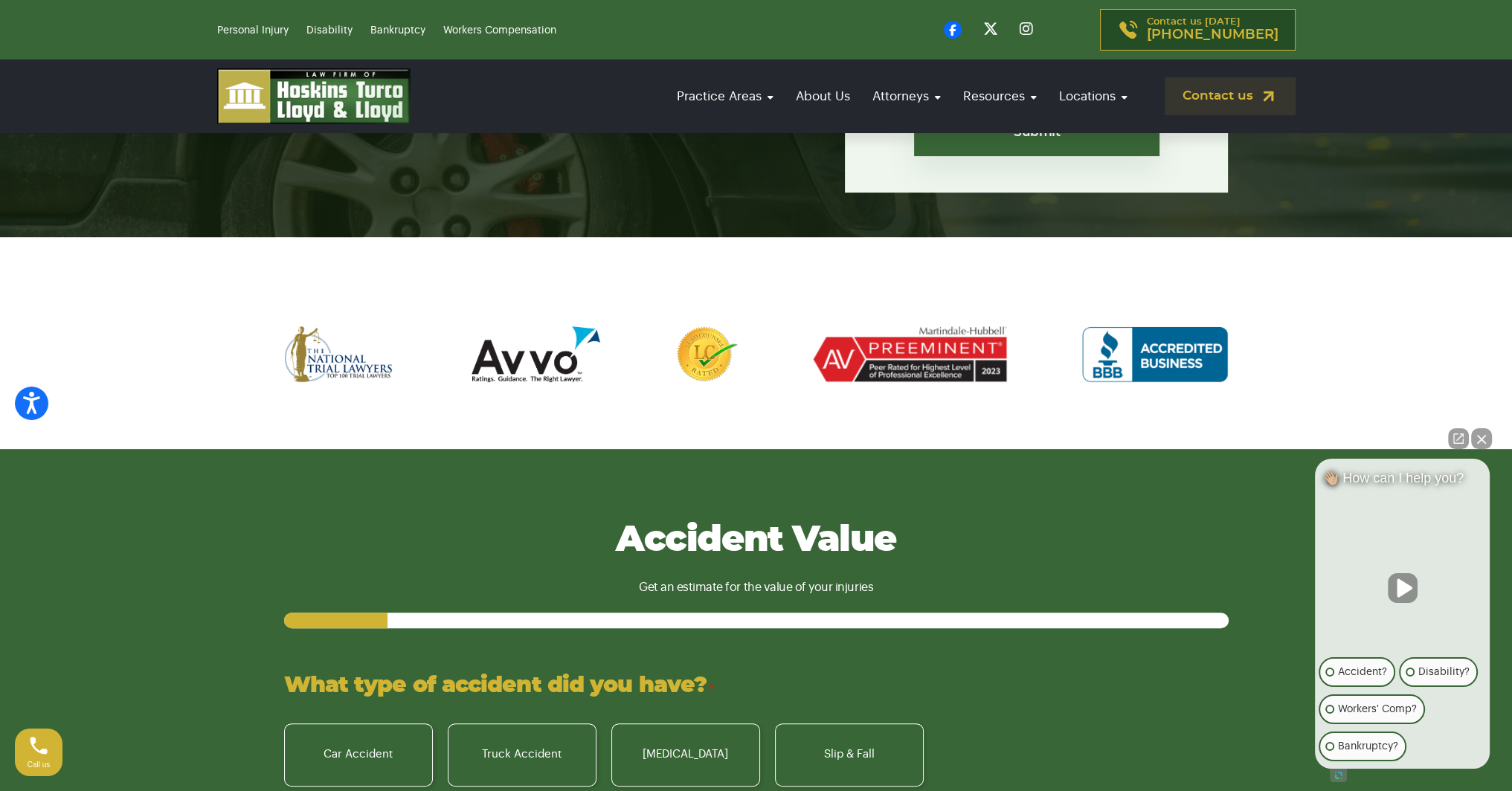
scroll to position [669, 0]
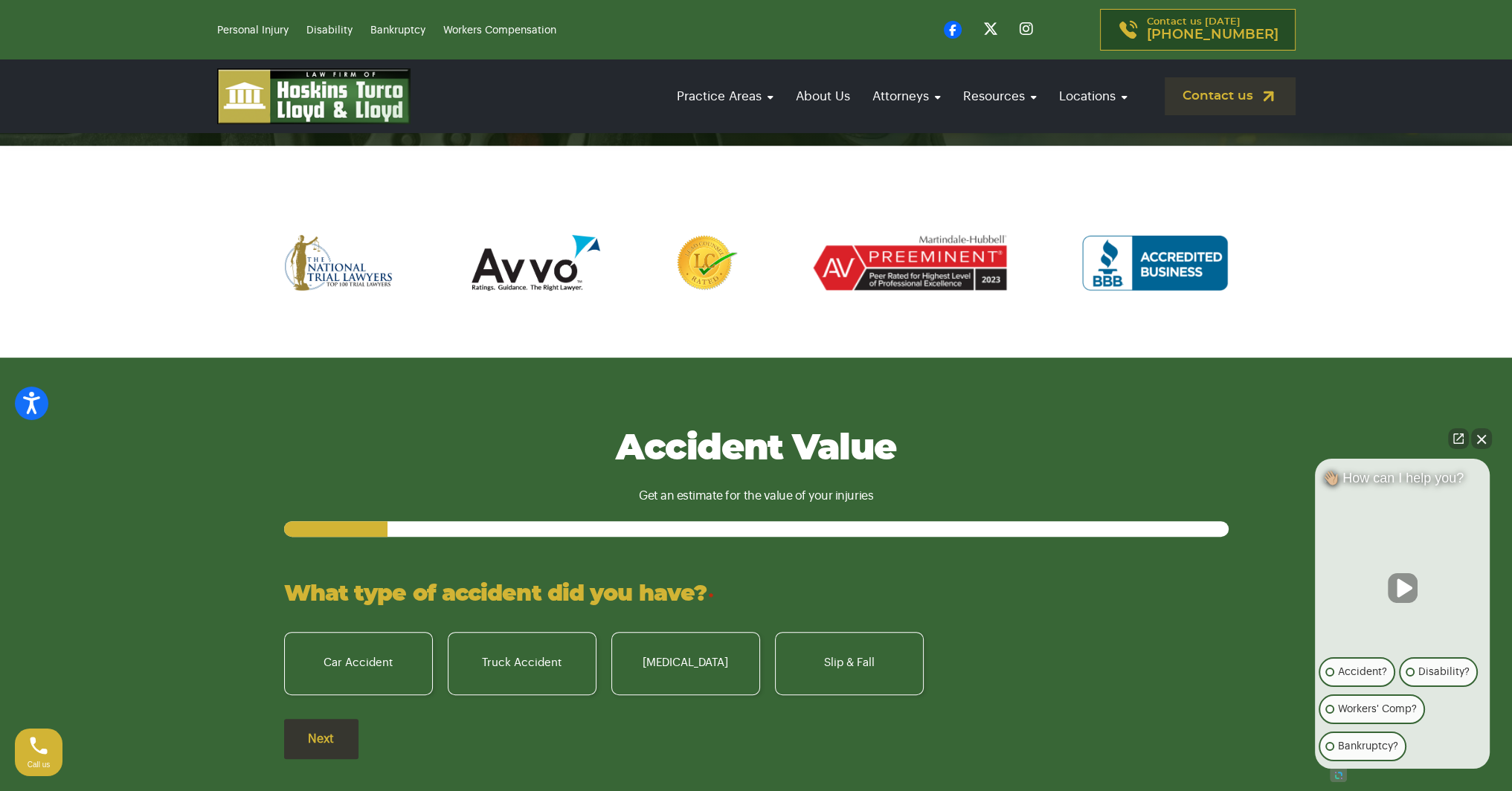
click at [1484, 437] on button "Close Intaker Chat Widget" at bounding box center [1481, 439] width 20 height 20
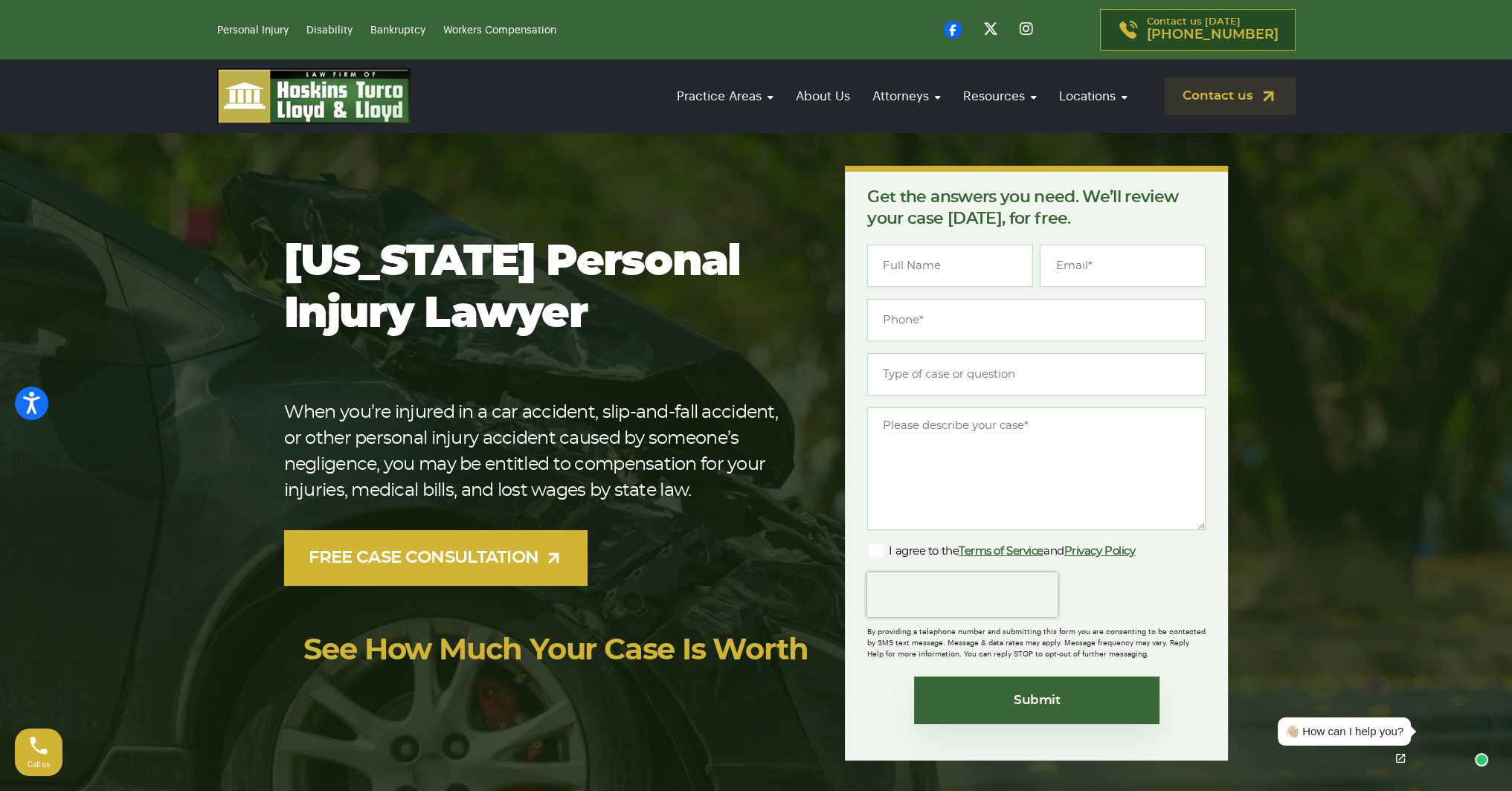
scroll to position [0, 0]
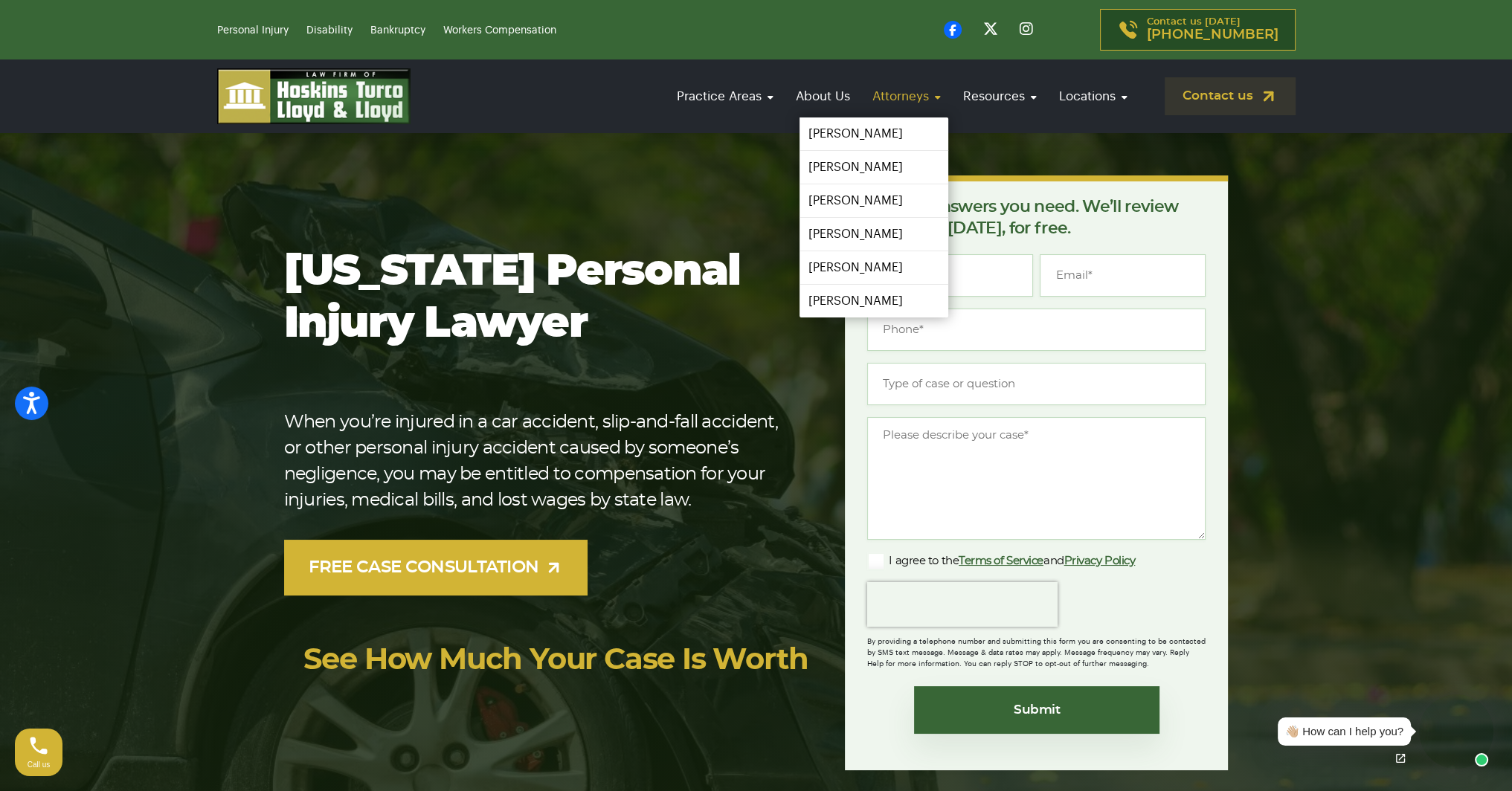
click at [910, 90] on link "Attorneys" at bounding box center [907, 96] width 83 height 42
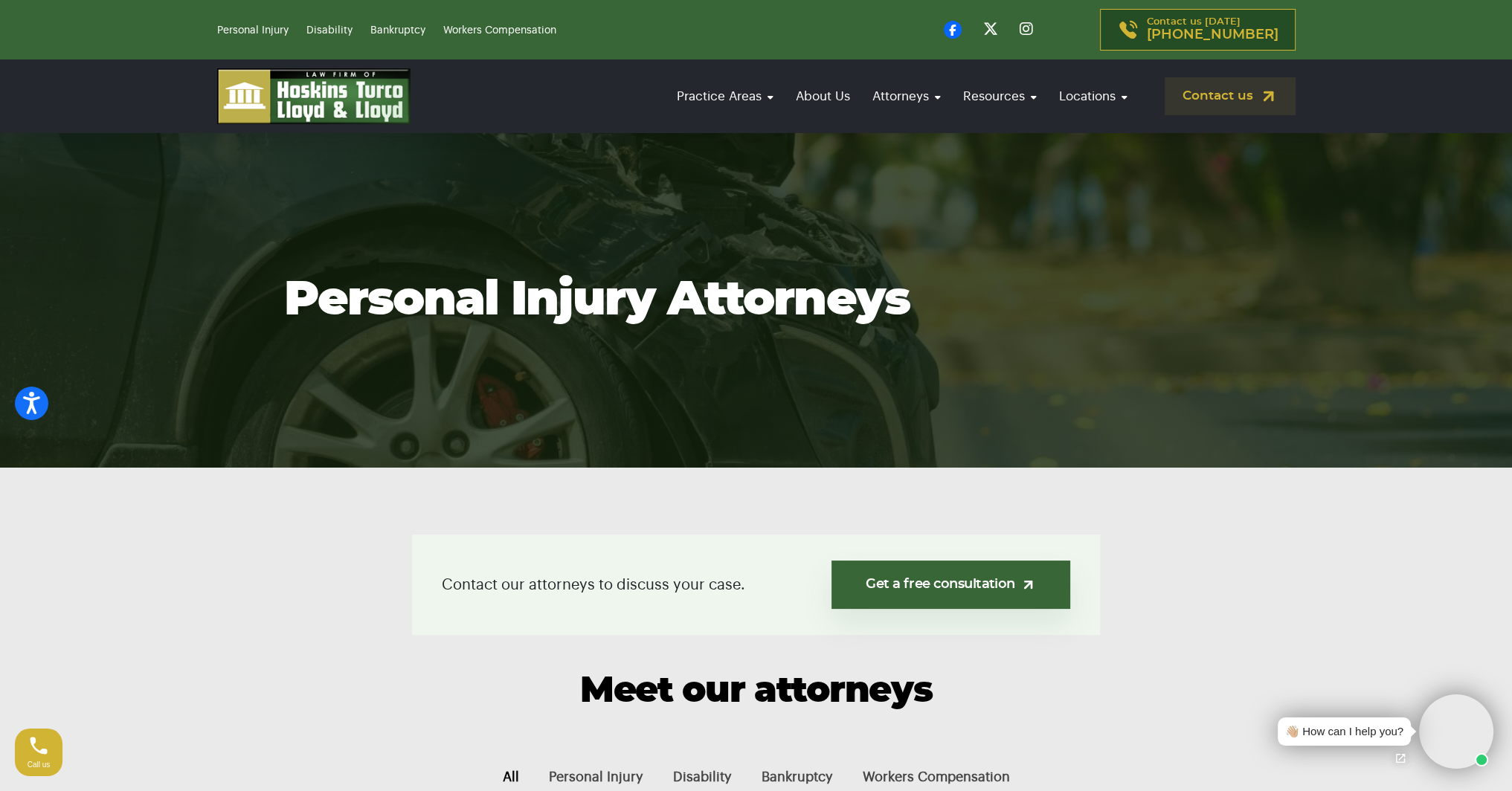
click at [264, 86] on img at bounding box center [314, 96] width 194 height 56
